Goal: Use online tool/utility: Utilize a website feature to perform a specific function

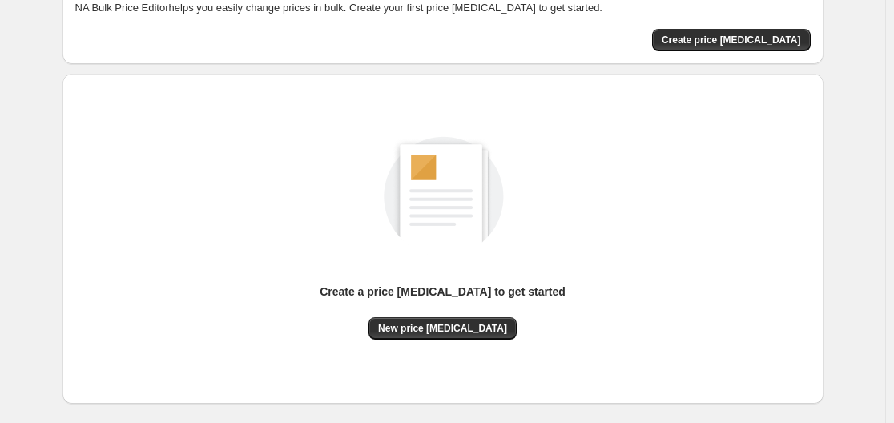
scroll to position [160, 0]
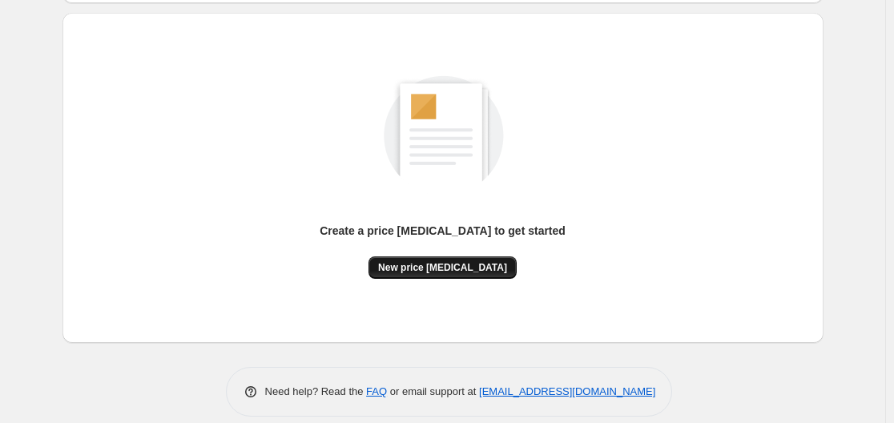
click at [445, 259] on button "New price [MEDICAL_DATA]" at bounding box center [443, 267] width 148 height 22
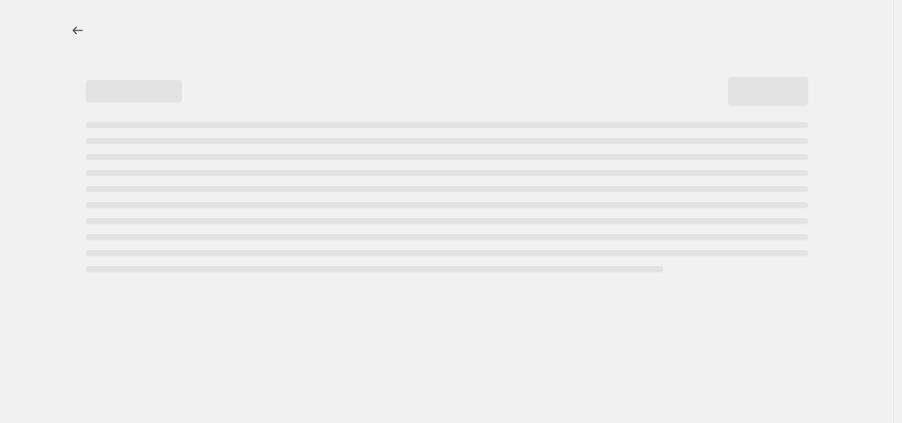
select select "percentage"
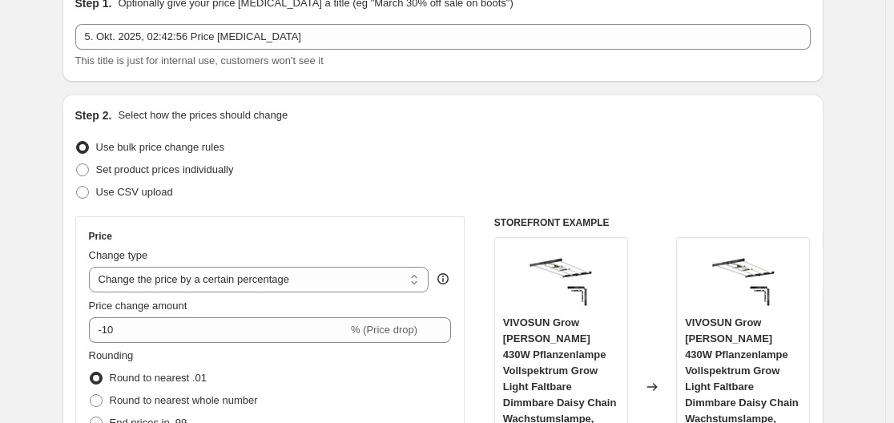
scroll to position [160, 0]
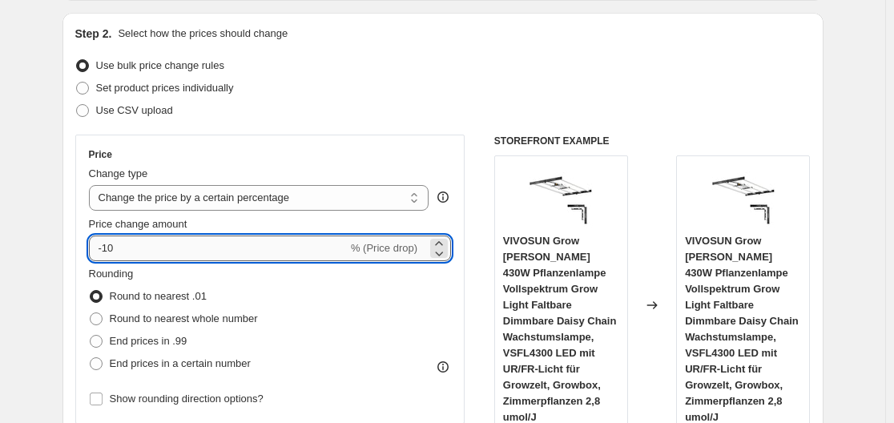
click at [163, 252] on input "-10" at bounding box center [218, 249] width 259 height 26
type input "-1"
type input "-35"
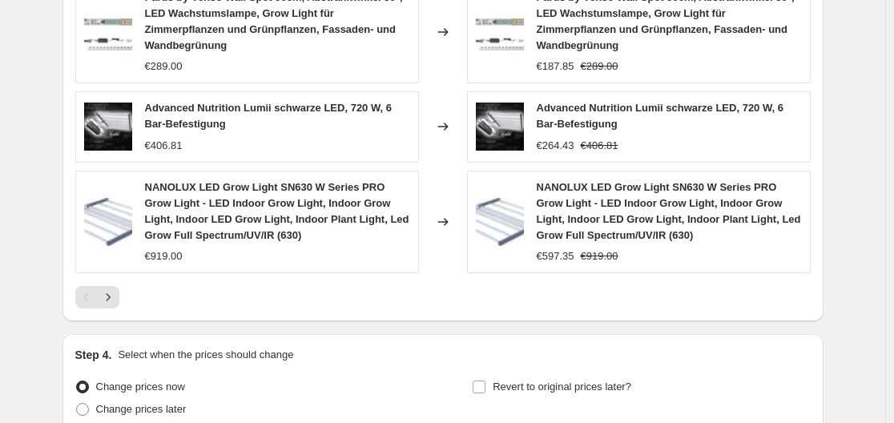
scroll to position [1349, 0]
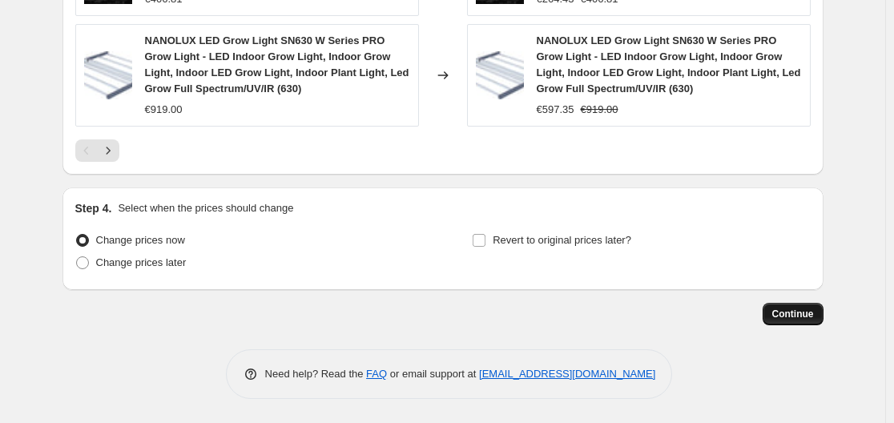
click at [814, 319] on span "Continue" at bounding box center [793, 314] width 42 height 13
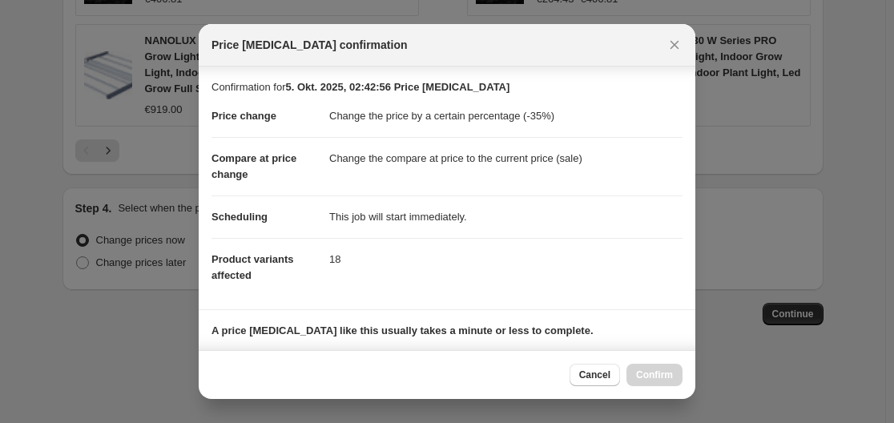
scroll to position [252, 0]
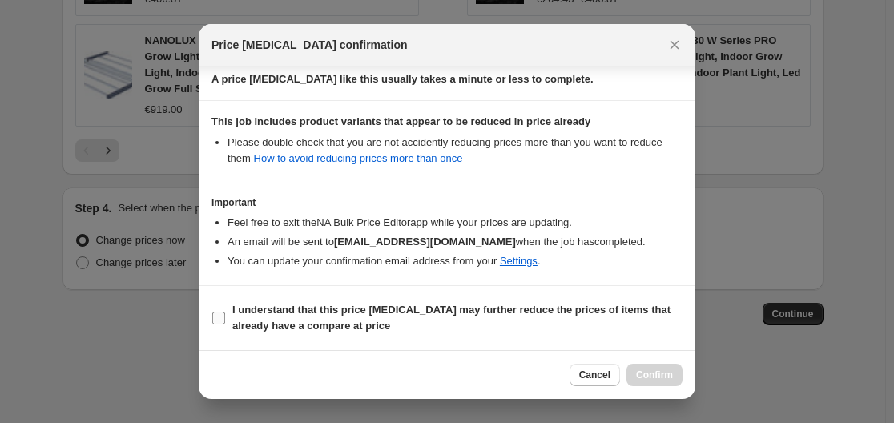
click at [214, 321] on input "I understand that this price [MEDICAL_DATA] may further reduce the prices of it…" at bounding box center [218, 318] width 13 height 13
checkbox input "true"
click at [642, 369] on span "Confirm" at bounding box center [654, 375] width 37 height 13
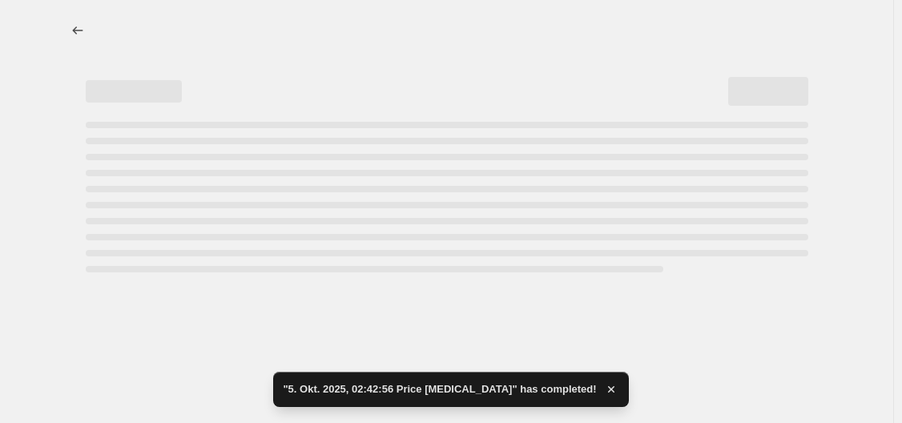
select select "percentage"
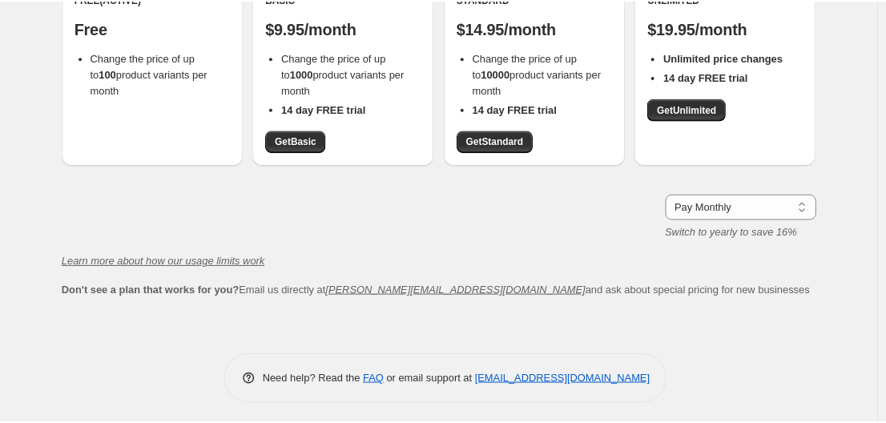
scroll to position [196, 0]
